Goal: Find specific page/section: Find specific page/section

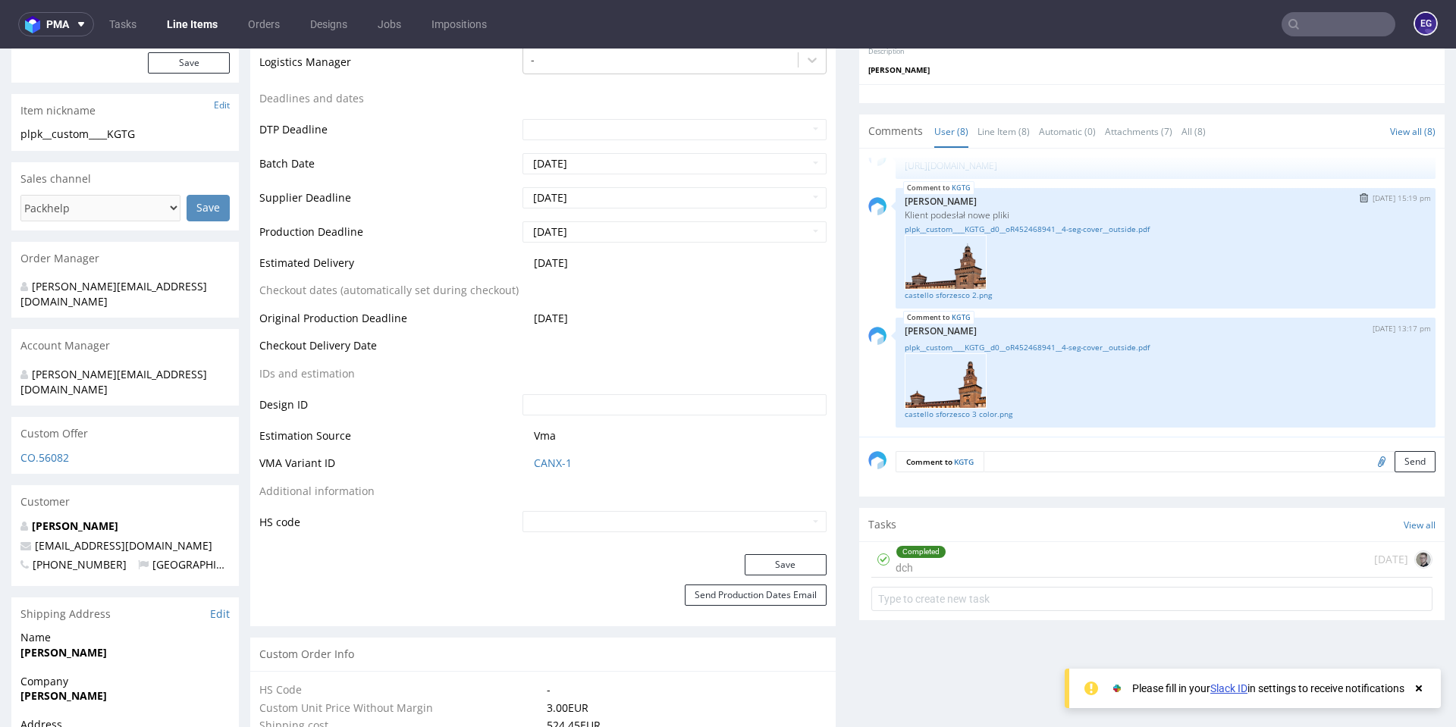
scroll to position [303, 0]
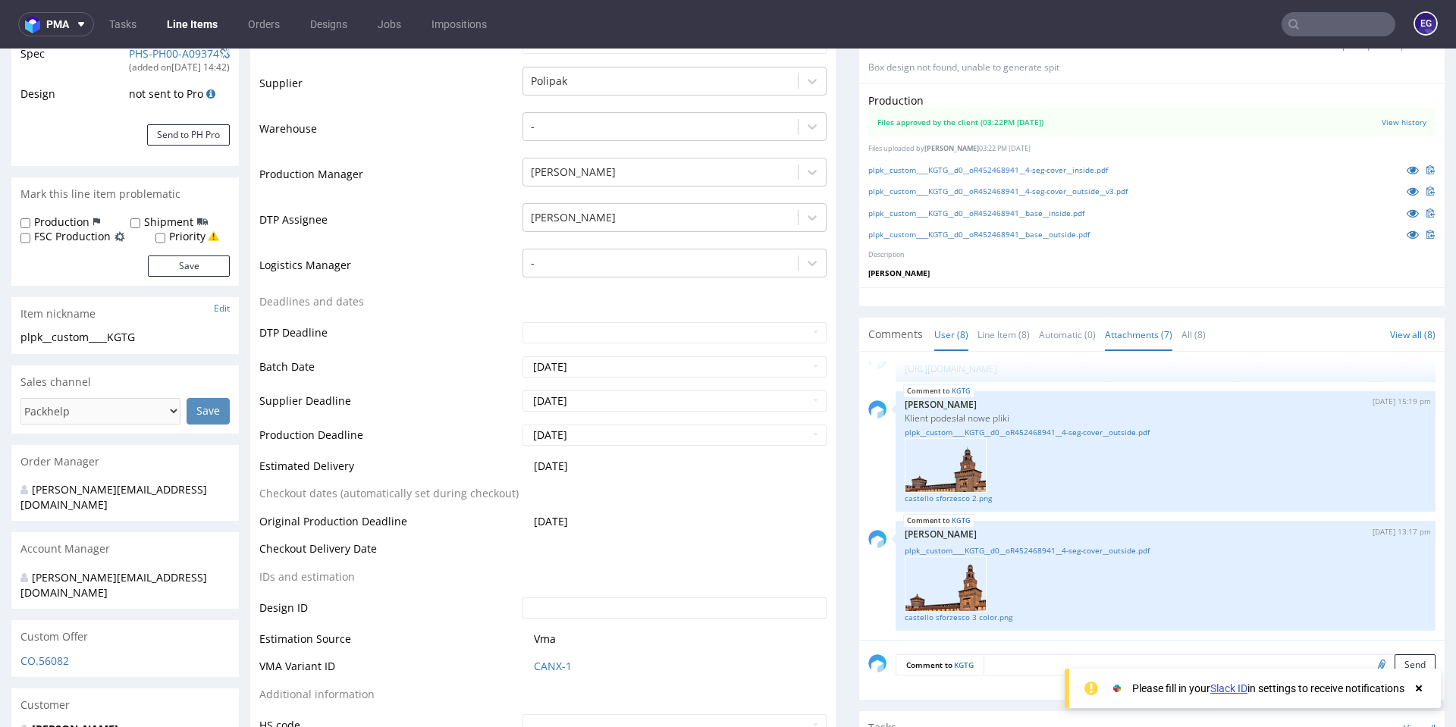
click at [1127, 338] on link "Attachments (7)" at bounding box center [1139, 335] width 68 height 33
click at [1014, 550] on link "plpk__custom____KGTG__d0__oR452468941__4-seg-cover__outside.pdf" at bounding box center [1166, 550] width 522 height 11
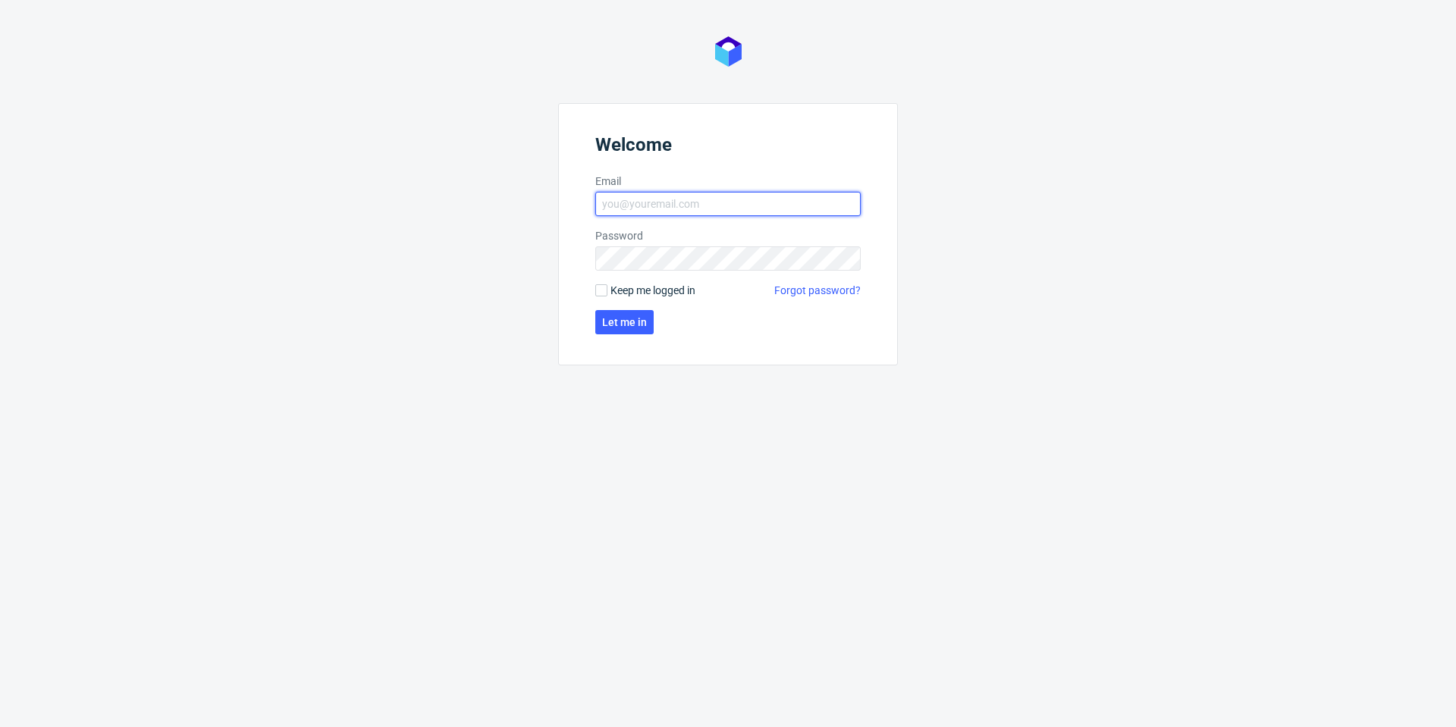
type input "[PERSON_NAME][EMAIL_ADDRESS][DOMAIN_NAME]"
click at [605, 341] on form "Welcome Email [PERSON_NAME][EMAIL_ADDRESS][DOMAIN_NAME] Password Keep me logged…" at bounding box center [728, 234] width 340 height 262
click at [614, 334] on form "Welcome Email [PERSON_NAME][EMAIL_ADDRESS][DOMAIN_NAME] Password Keep me logged…" at bounding box center [728, 234] width 340 height 262
click at [621, 328] on span "Let me in" at bounding box center [624, 322] width 45 height 11
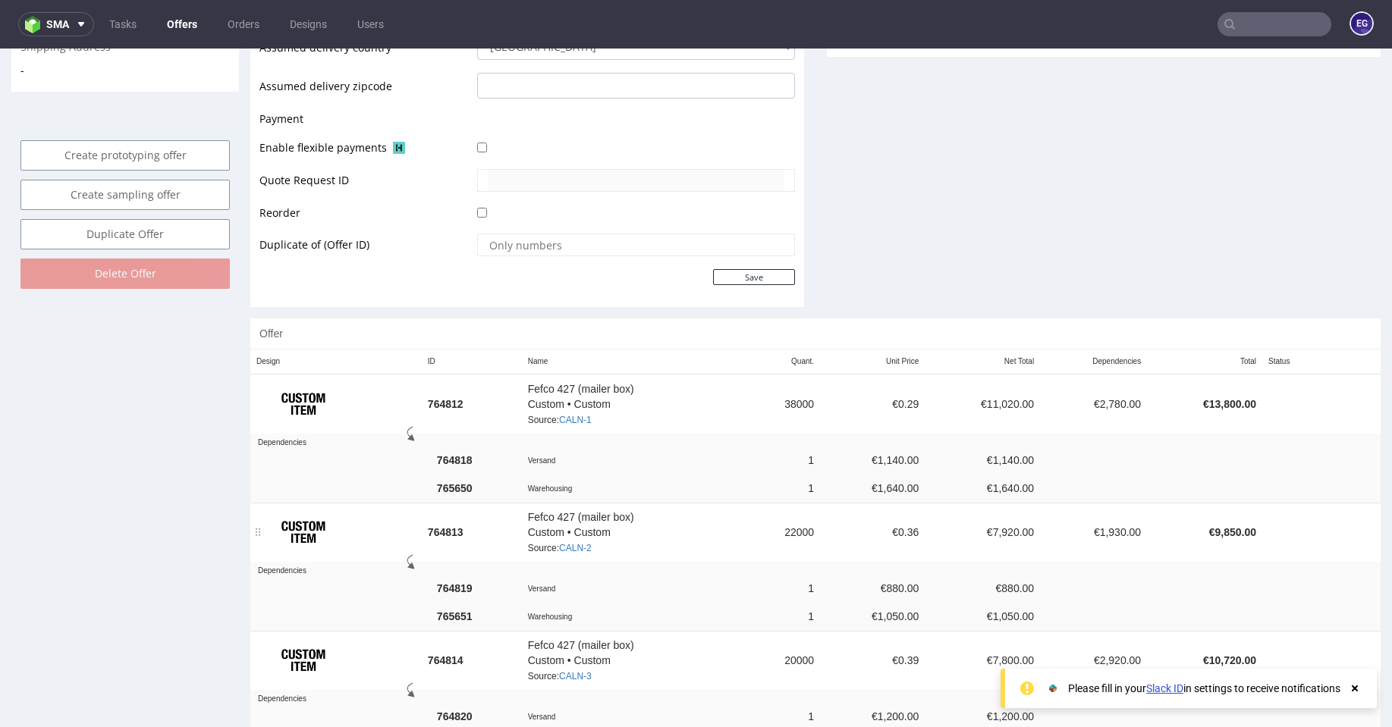
scroll to position [683, 0]
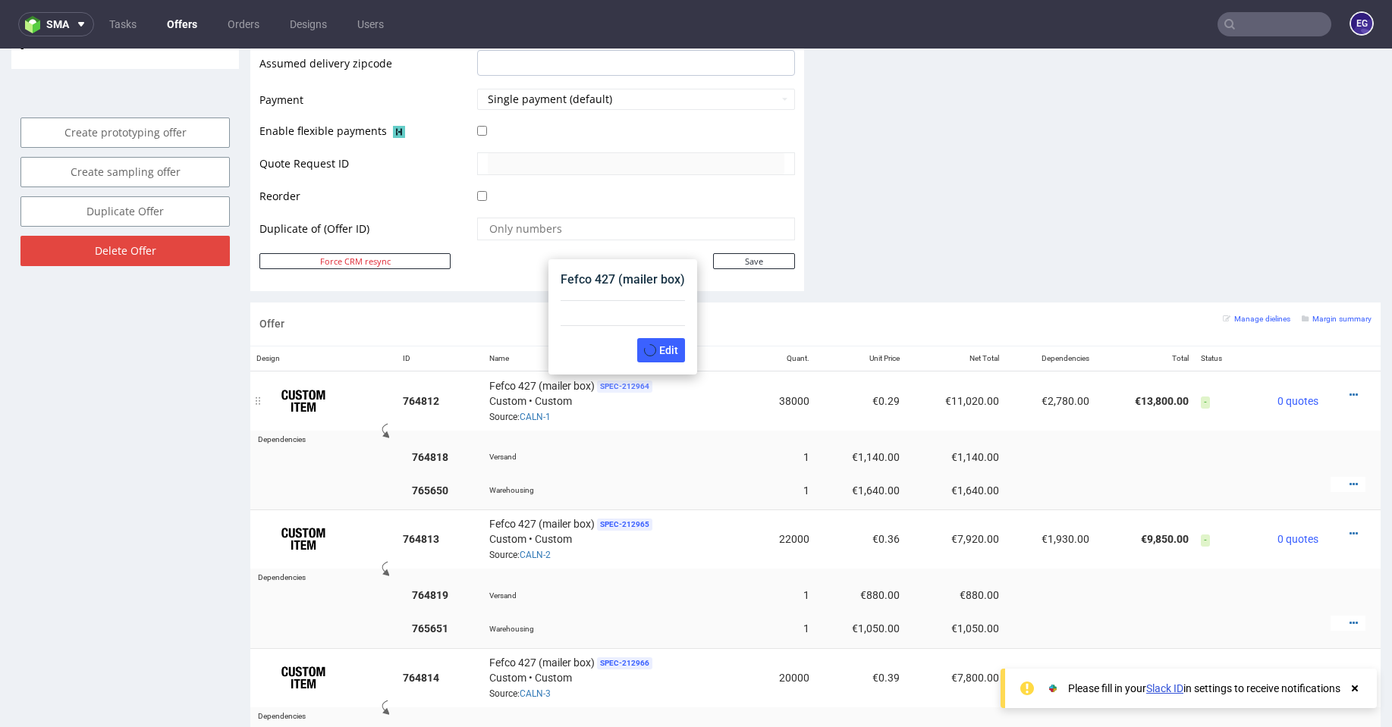
click at [610, 389] on span "SPEC- 212964" at bounding box center [624, 387] width 55 height 12
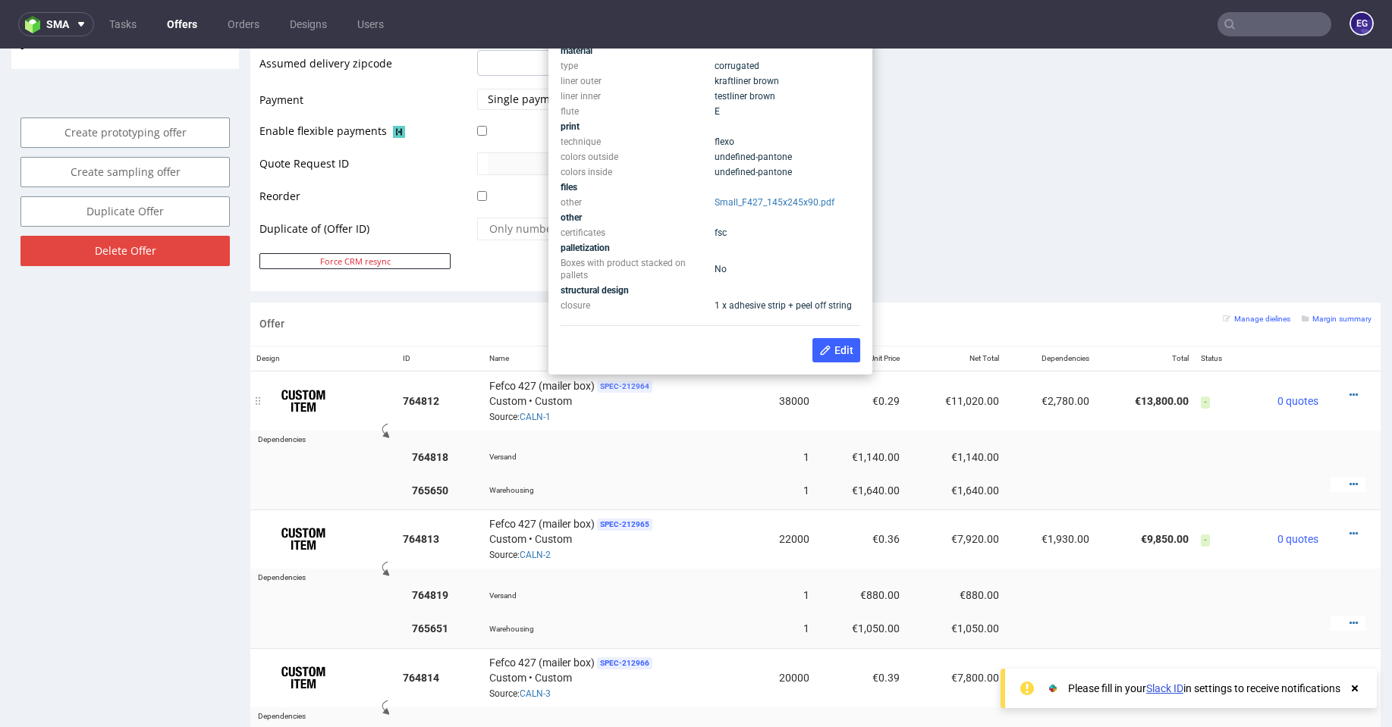
click at [615, 387] on span "SPEC- 212964" at bounding box center [624, 387] width 55 height 12
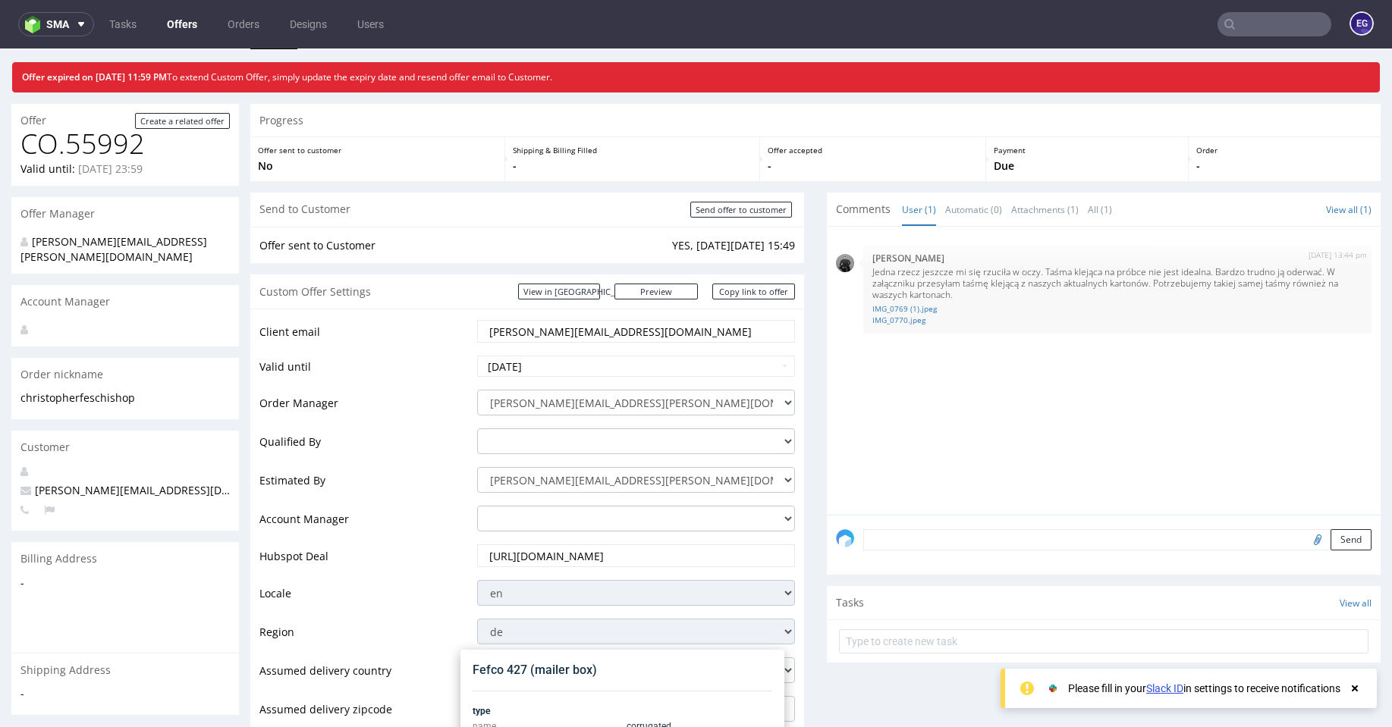
scroll to position [0, 0]
